Goal: Information Seeking & Learning: Learn about a topic

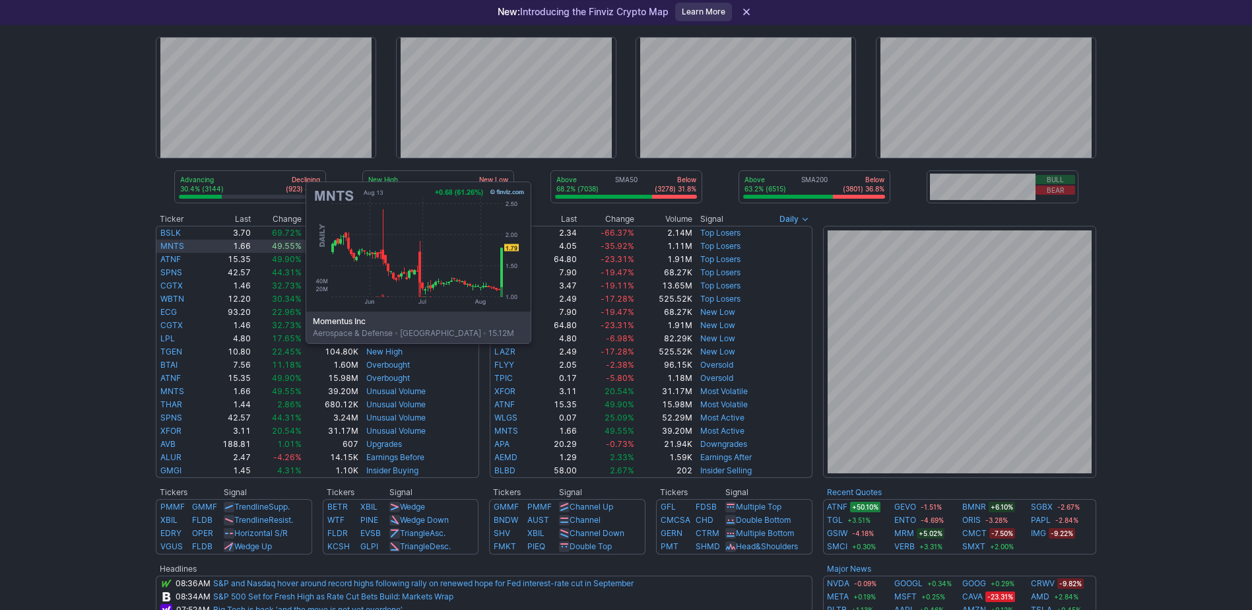
scroll to position [66, 0]
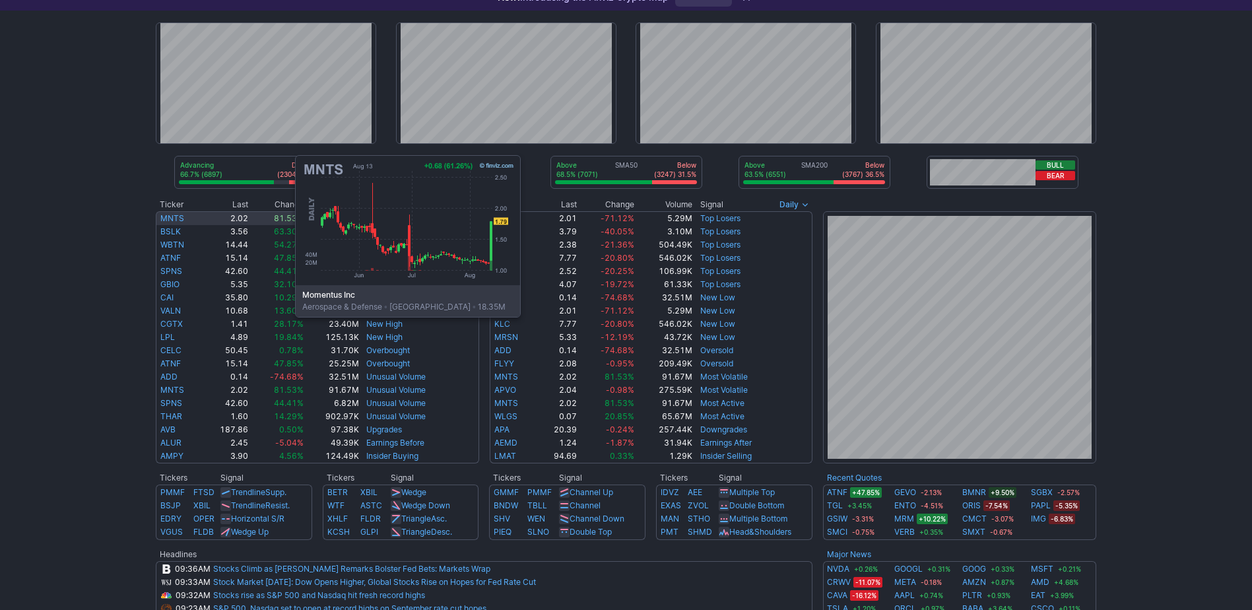
click at [163, 218] on link "MNTS" at bounding box center [172, 218] width 24 height 10
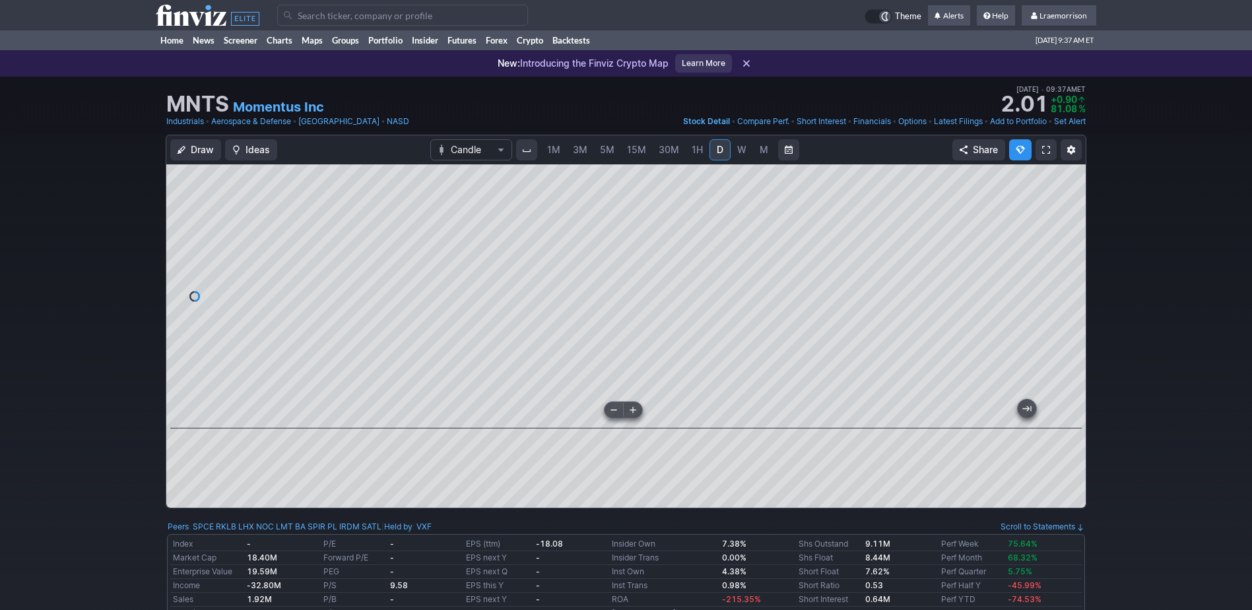
click at [615, 411] on div at bounding box center [626, 296] width 920 height 264
click at [558, 150] on span "1M" at bounding box center [553, 149] width 13 height 11
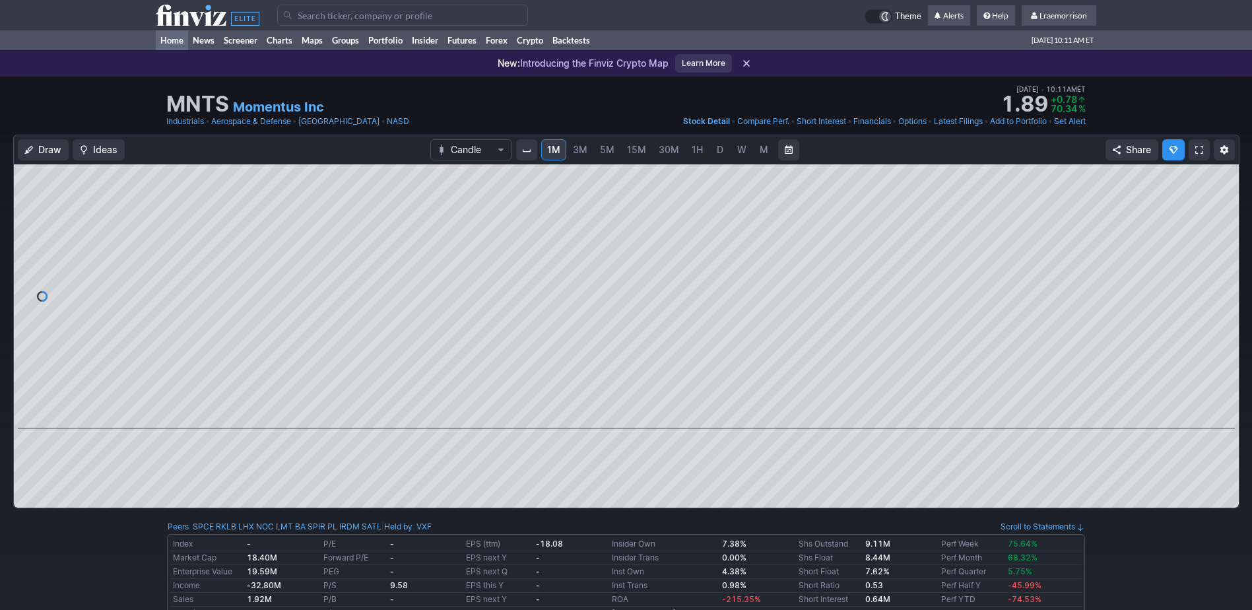
click at [174, 38] on link "Home" at bounding box center [172, 40] width 32 height 20
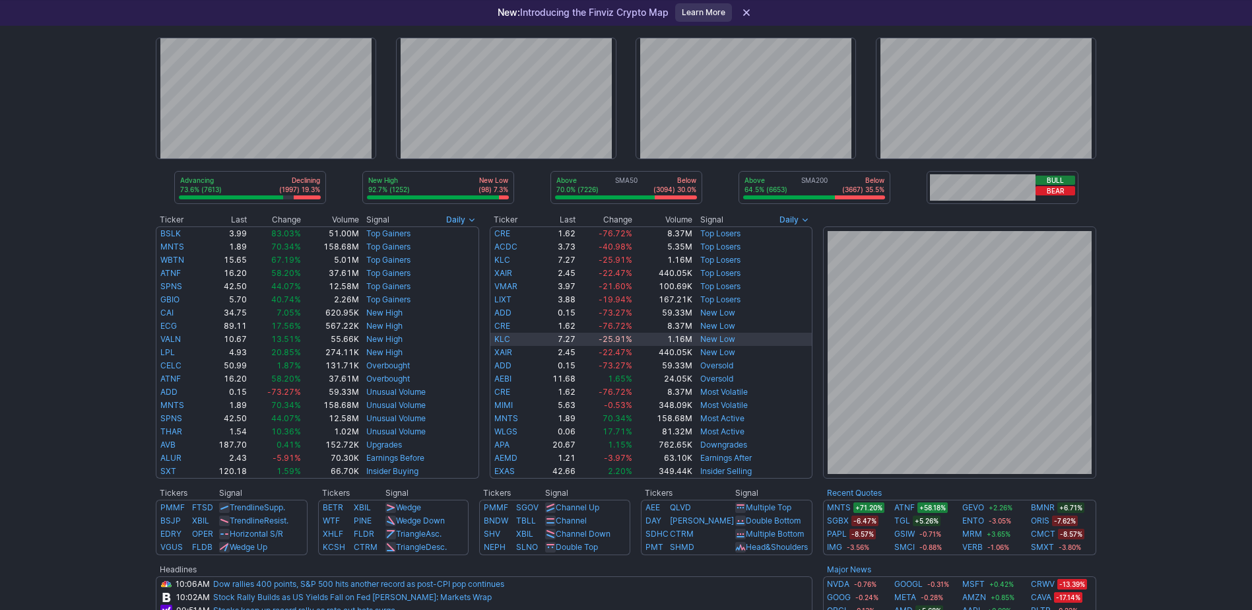
scroll to position [66, 0]
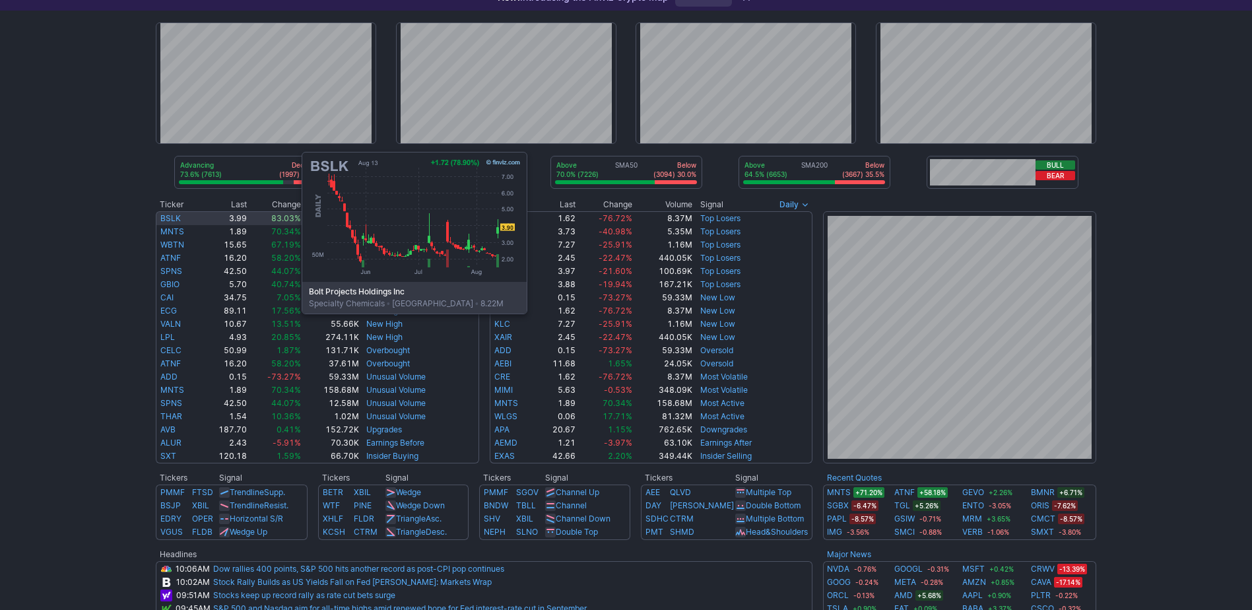
click at [170, 215] on link "BSLK" at bounding box center [170, 218] width 20 height 10
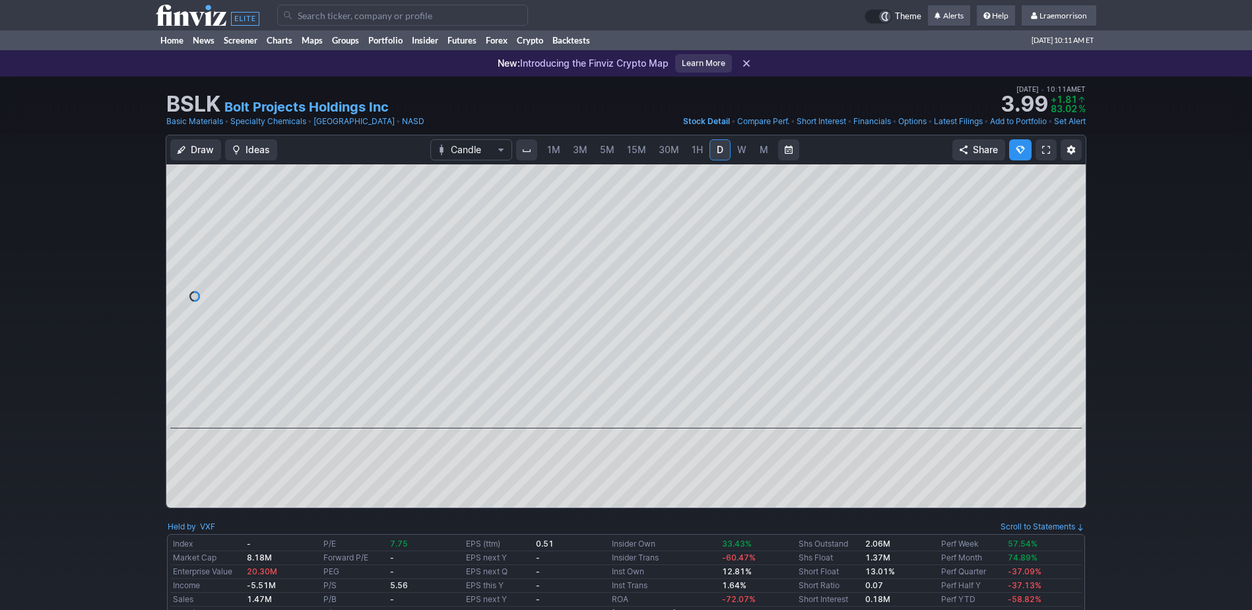
click at [554, 149] on span "1M" at bounding box center [553, 149] width 13 height 11
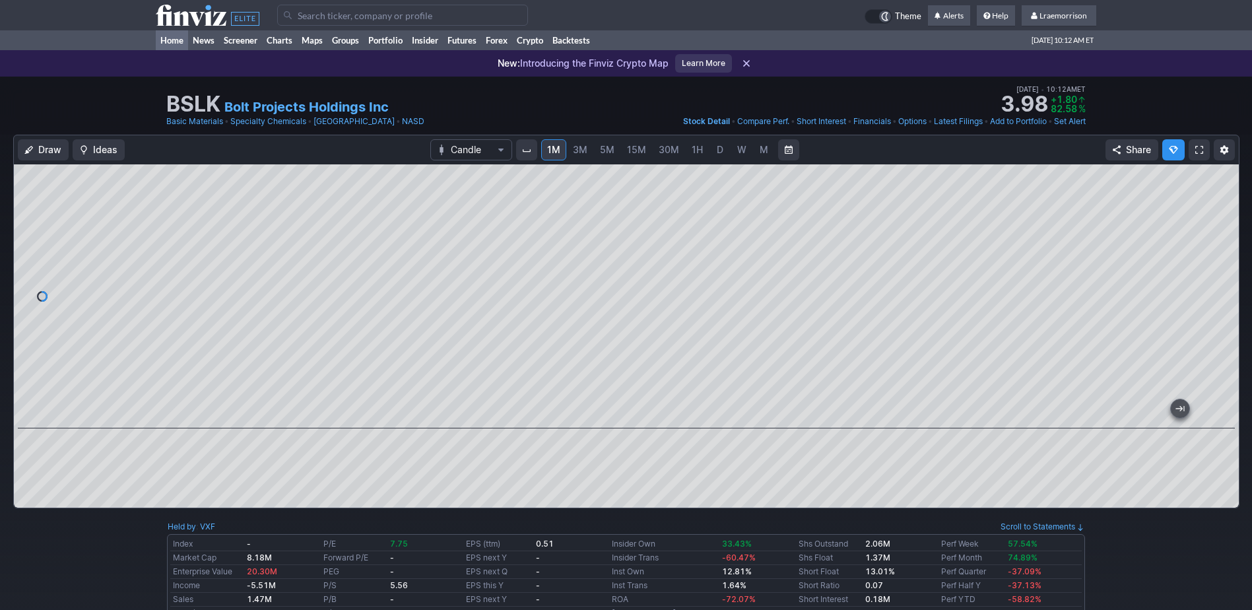
click at [174, 38] on link "Home" at bounding box center [172, 40] width 32 height 20
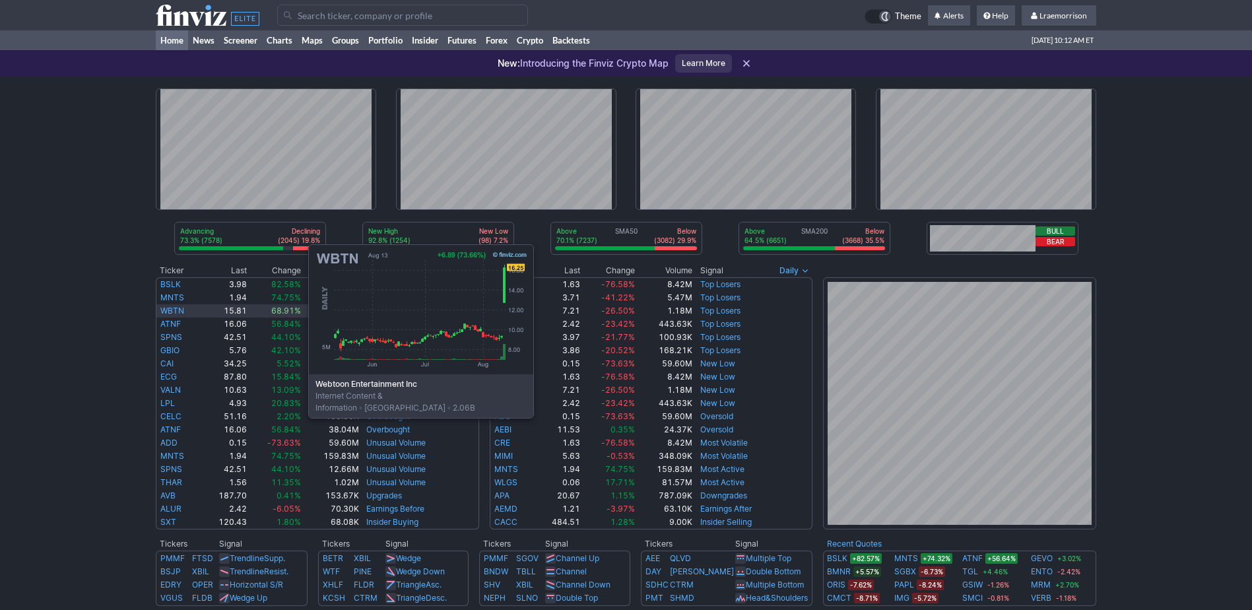
click at [176, 307] on link "WBTN" at bounding box center [172, 311] width 24 height 10
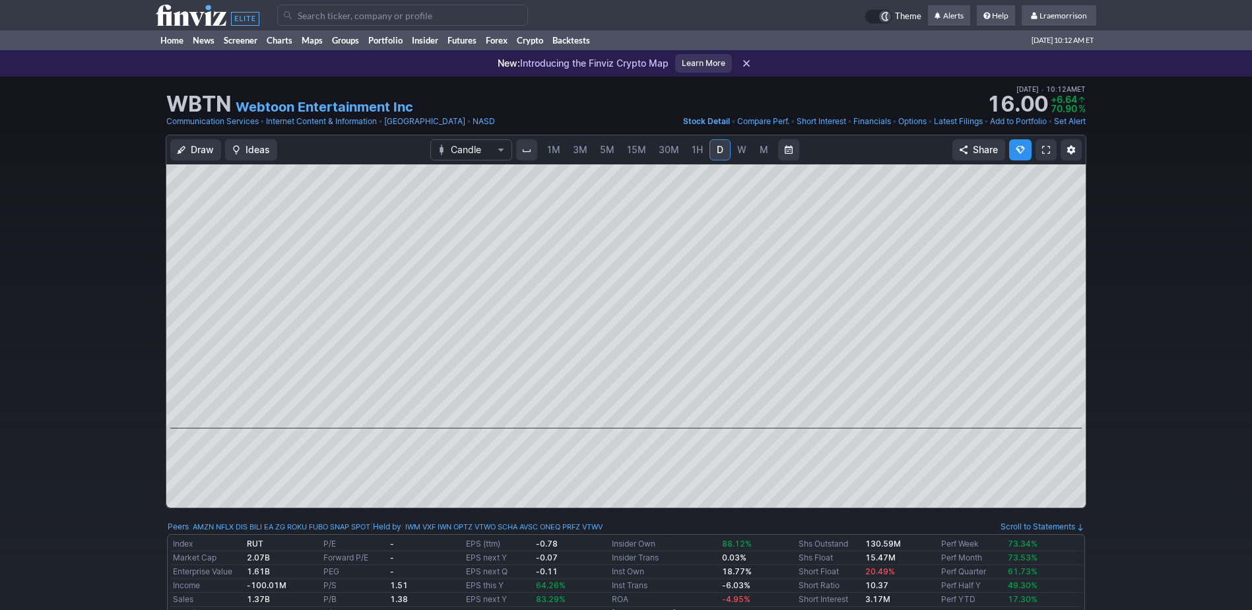
click at [560, 146] on span "1M" at bounding box center [553, 149] width 13 height 11
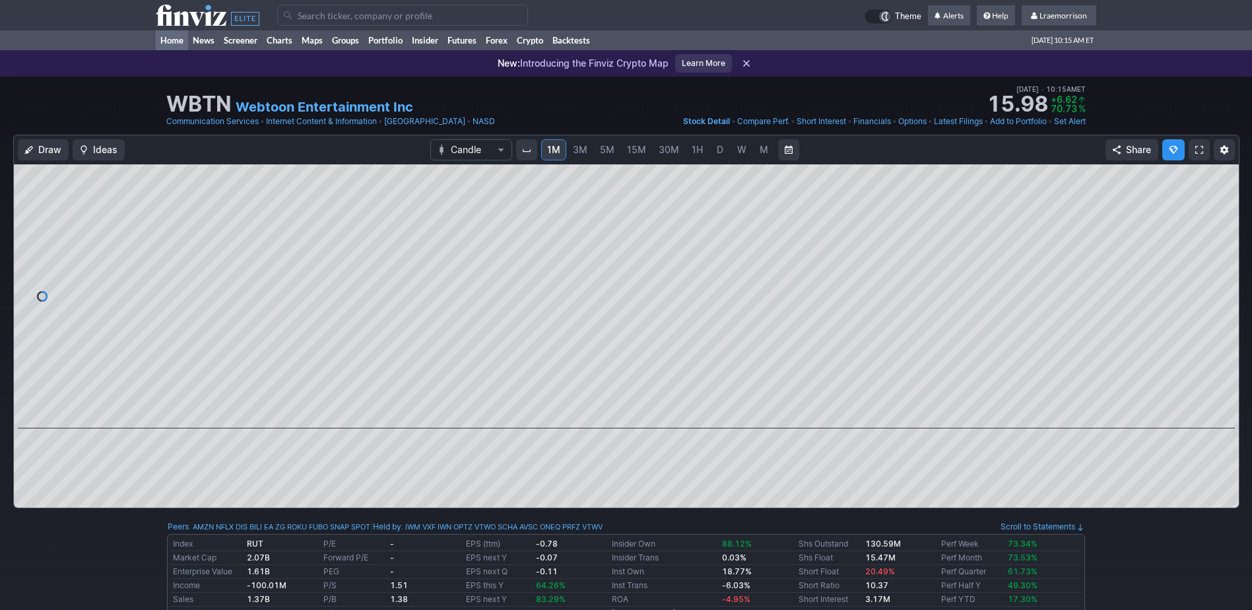
click at [180, 38] on link "Home" at bounding box center [172, 40] width 32 height 20
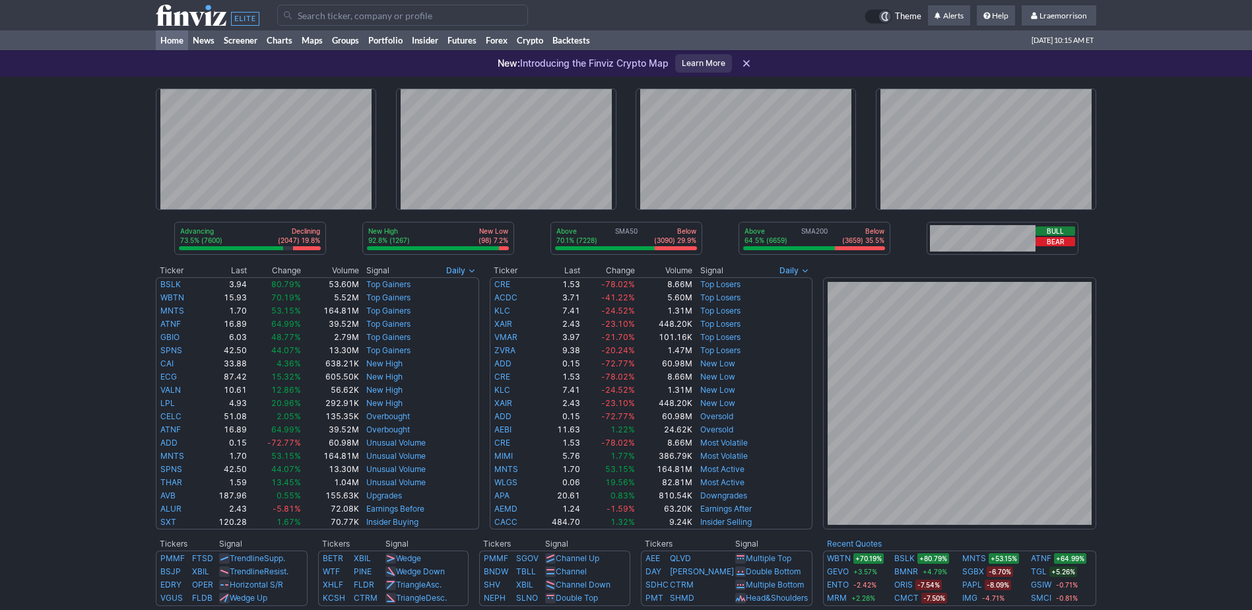
click at [312, 13] on input "Search" at bounding box center [402, 15] width 251 height 21
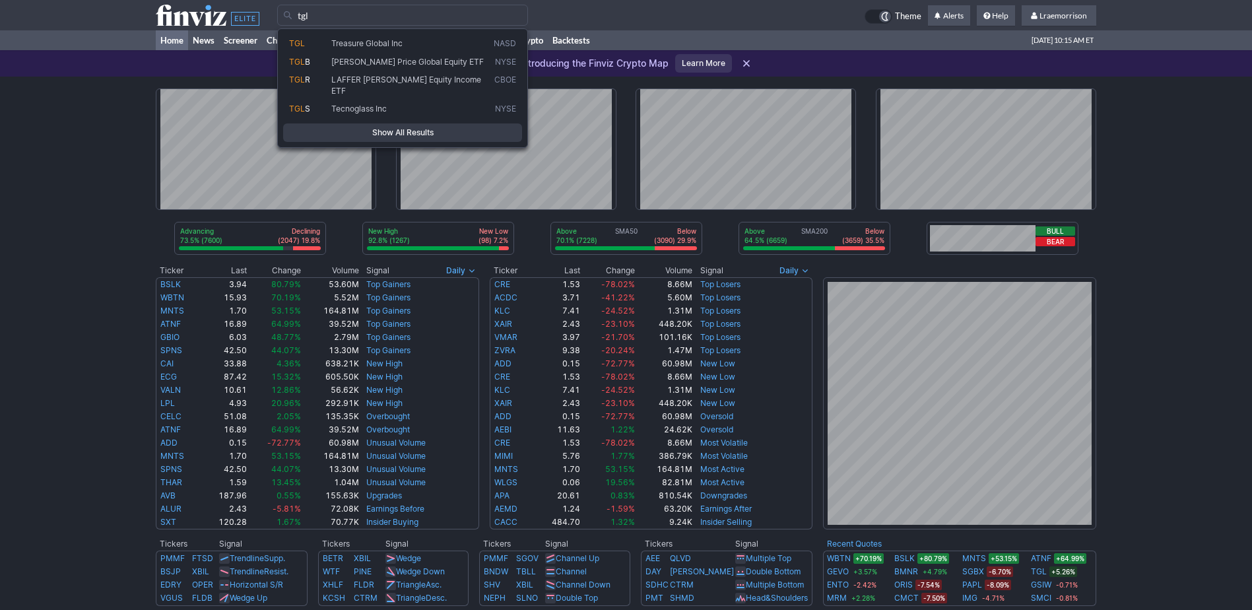
type input "tgl"
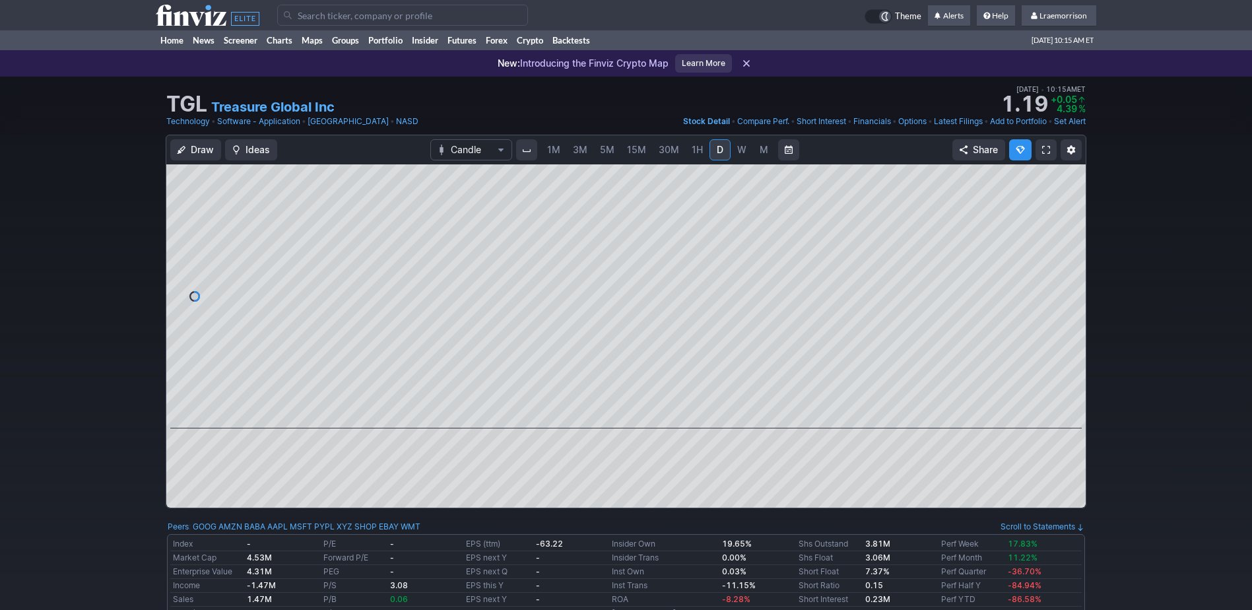
click at [557, 149] on span "1M" at bounding box center [553, 149] width 13 height 11
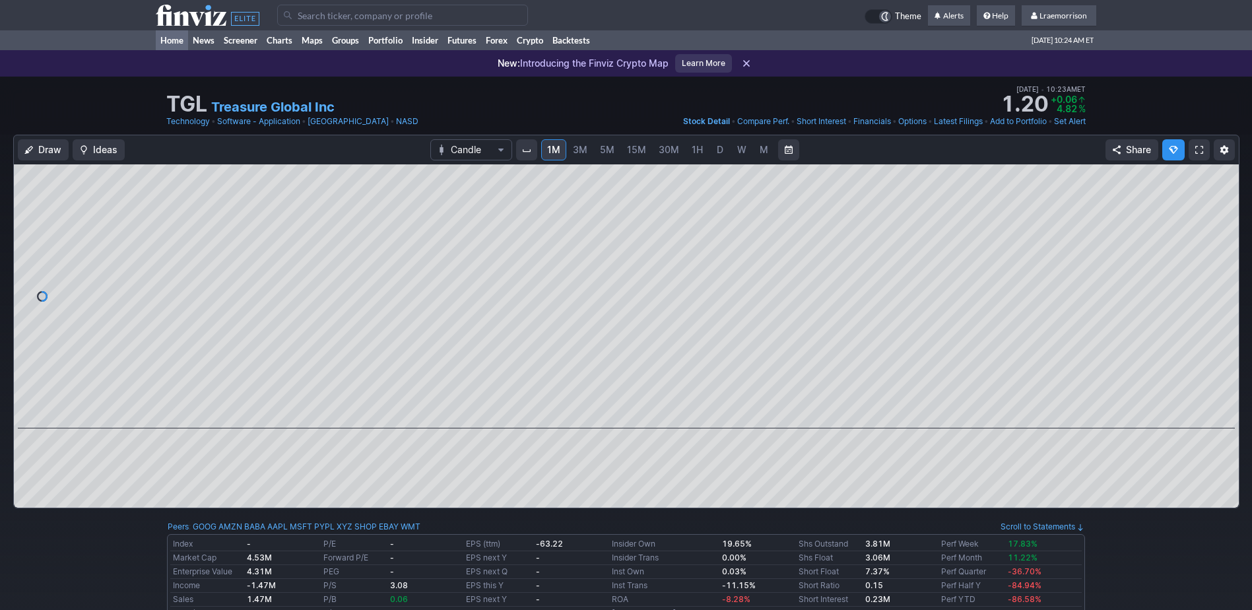
click at [174, 38] on link "Home" at bounding box center [172, 40] width 32 height 20
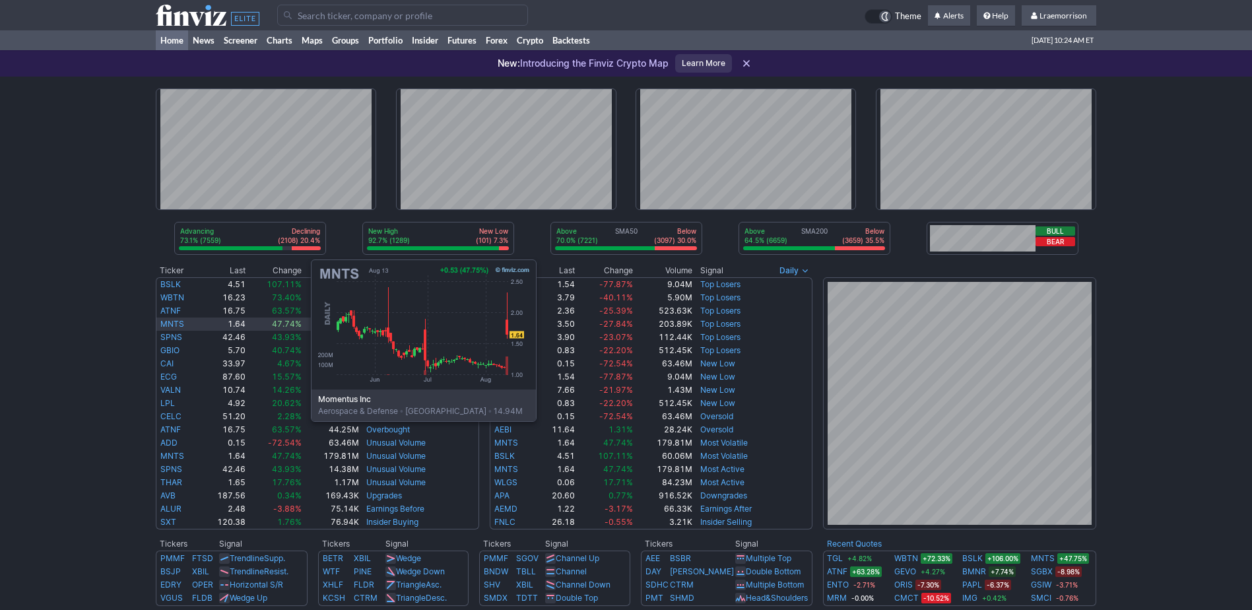
click at [179, 322] on link "MNTS" at bounding box center [172, 324] width 24 height 10
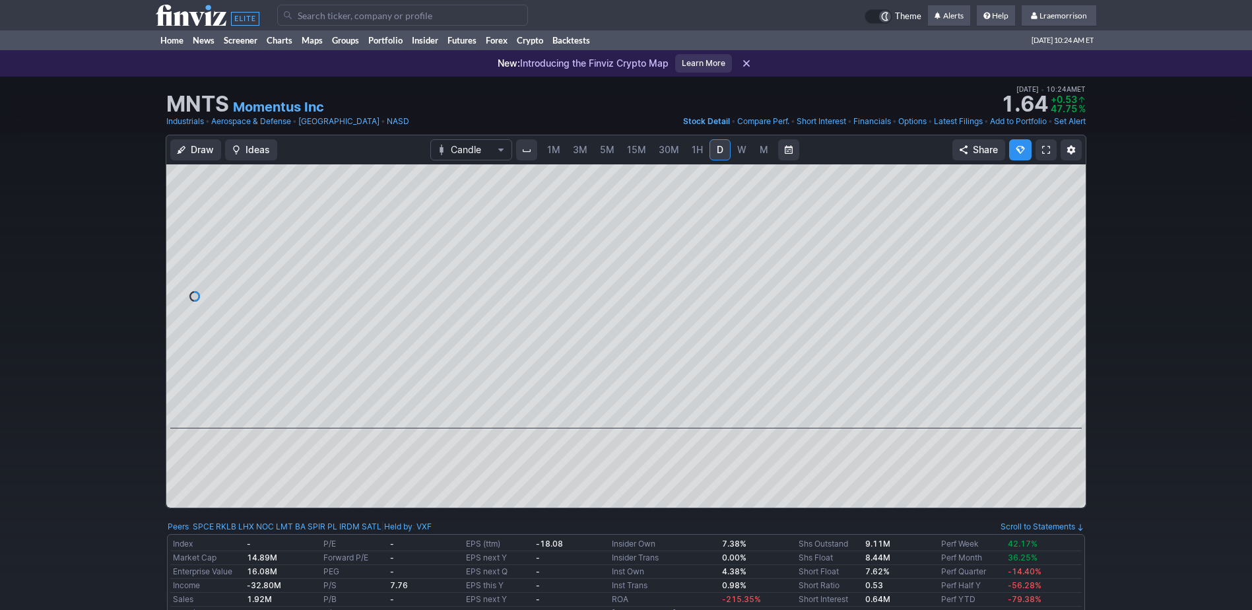
click at [556, 146] on span "1M" at bounding box center [553, 149] width 13 height 11
